Goal: Transaction & Acquisition: Purchase product/service

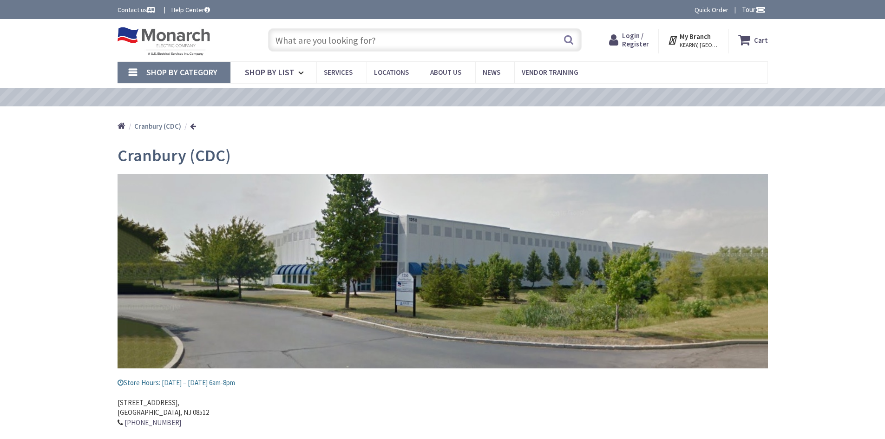
type input "[PERSON_NAME][GEOGRAPHIC_DATA], [GEOGRAPHIC_DATA]"
click at [315, 42] on input "text" at bounding box center [425, 39] width 314 height 23
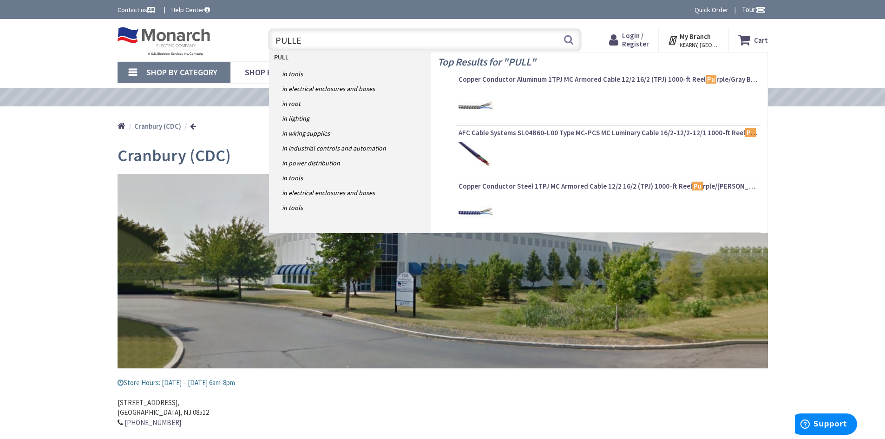
type input "PULLER"
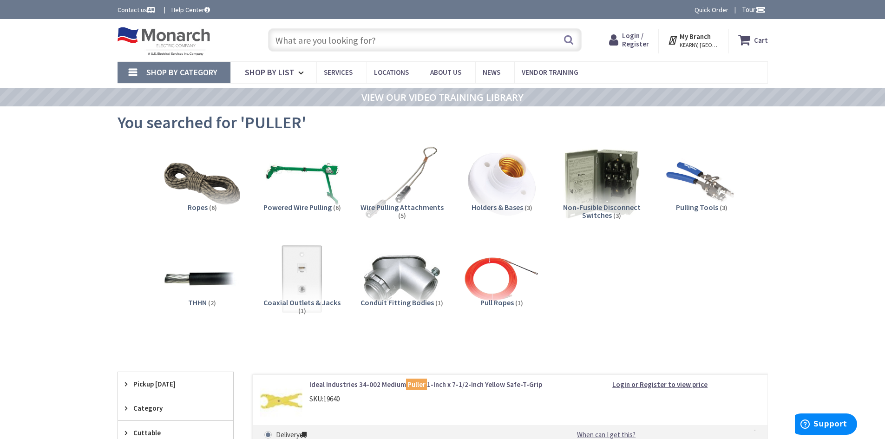
click at [284, 43] on input "text" at bounding box center [425, 39] width 314 height 23
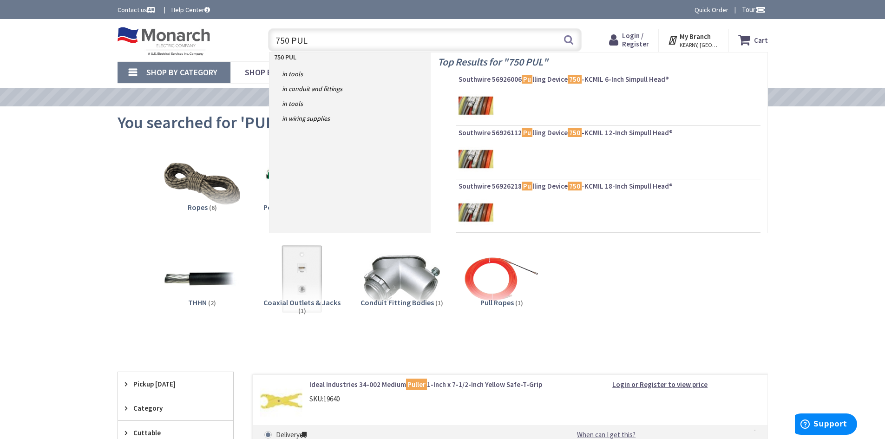
type input "750 PULL"
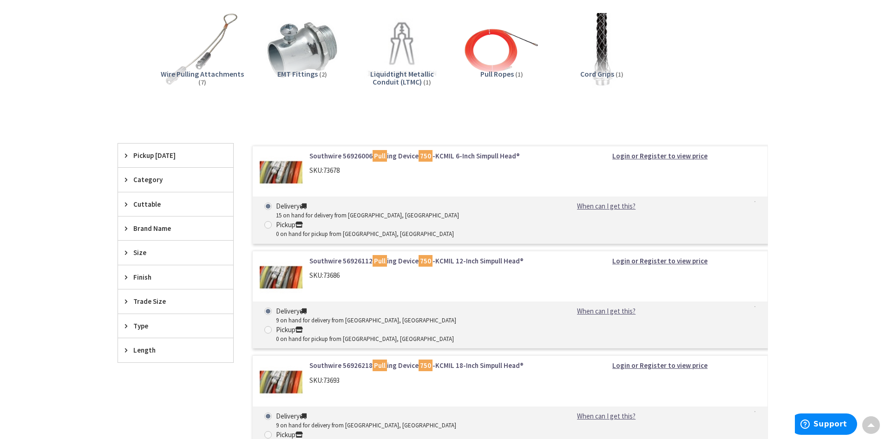
scroll to position [149, 0]
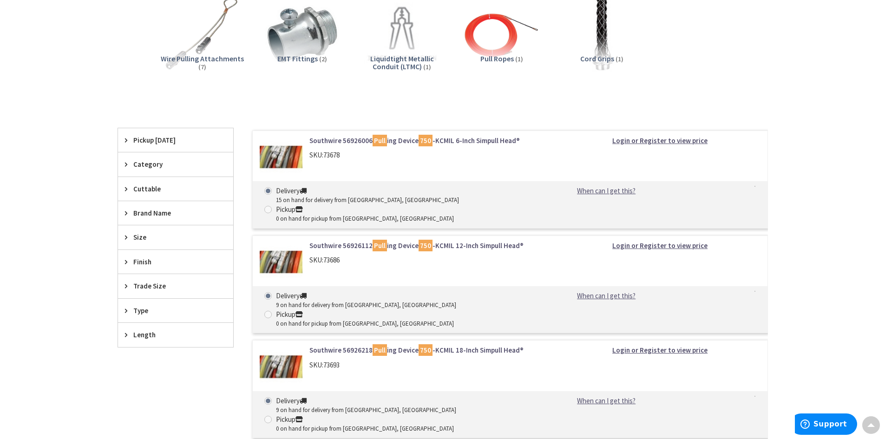
click at [274, 345] on img at bounding box center [281, 366] width 43 height 43
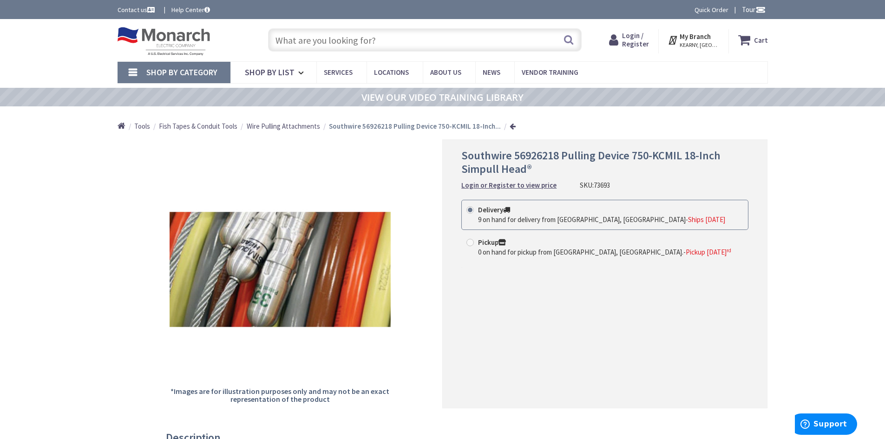
click at [317, 40] on input "text" at bounding box center [425, 39] width 314 height 23
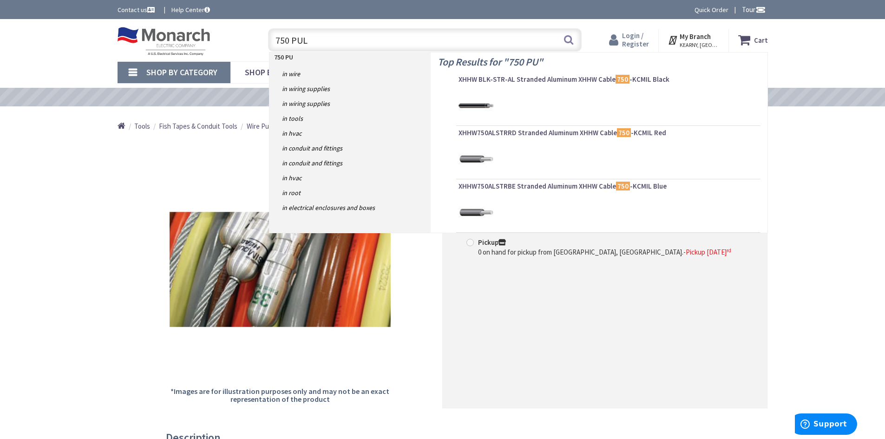
type input "750 PULL"
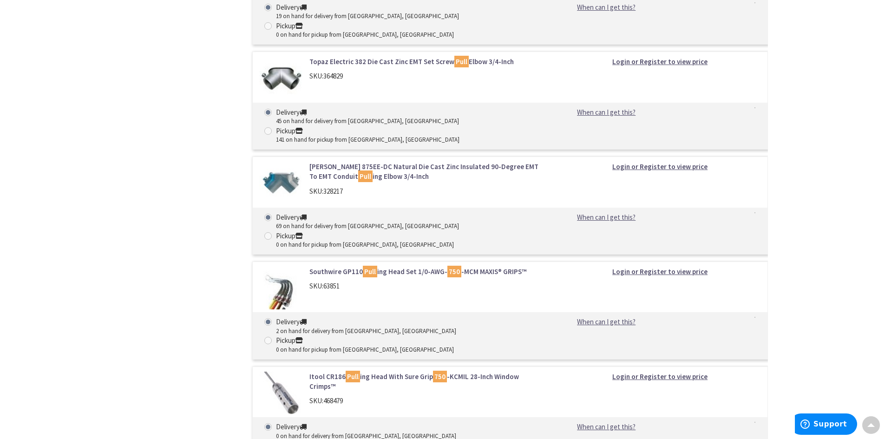
scroll to position [678, 0]
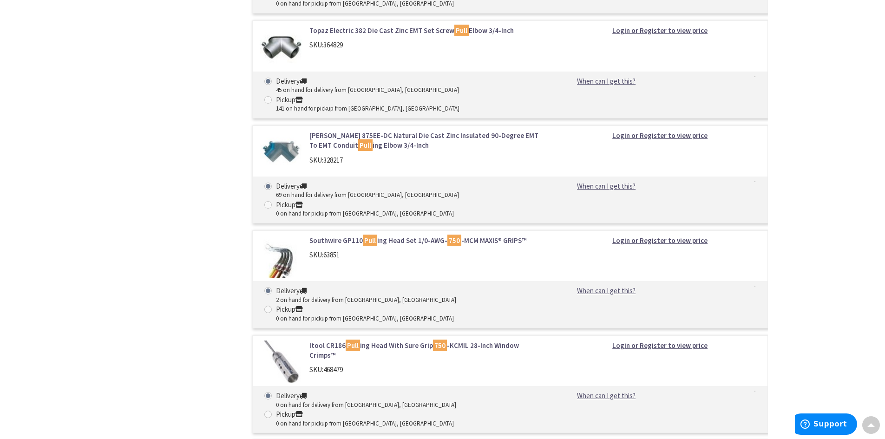
click at [315, 250] on div "SKU: 63851" at bounding box center [427, 255] width 236 height 10
click at [317, 236] on div "Southwire GP110 Pull ing Head Set 1/0-AWG- 750 -MCM MAXIS® GRIPS™ SKU: 63851" at bounding box center [427, 250] width 250 height 29
click at [301, 296] on div "2 on hand for delivery from [GEOGRAPHIC_DATA], [GEOGRAPHIC_DATA]" at bounding box center [366, 300] width 180 height 9
click at [273, 288] on input "Delivery 2 on hand for delivery from Cranbury, NJ" at bounding box center [270, 291] width 6 height 6
click at [282, 236] on img at bounding box center [281, 257] width 43 height 43
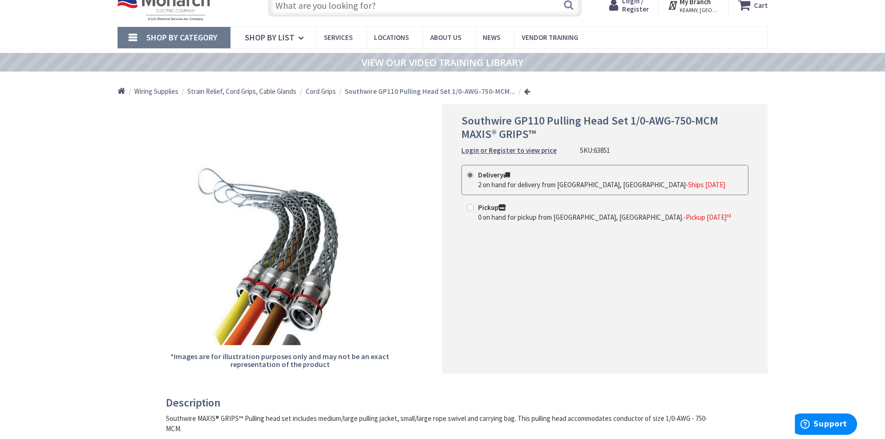
scroll to position [93, 0]
